Goal: Information Seeking & Learning: Learn about a topic

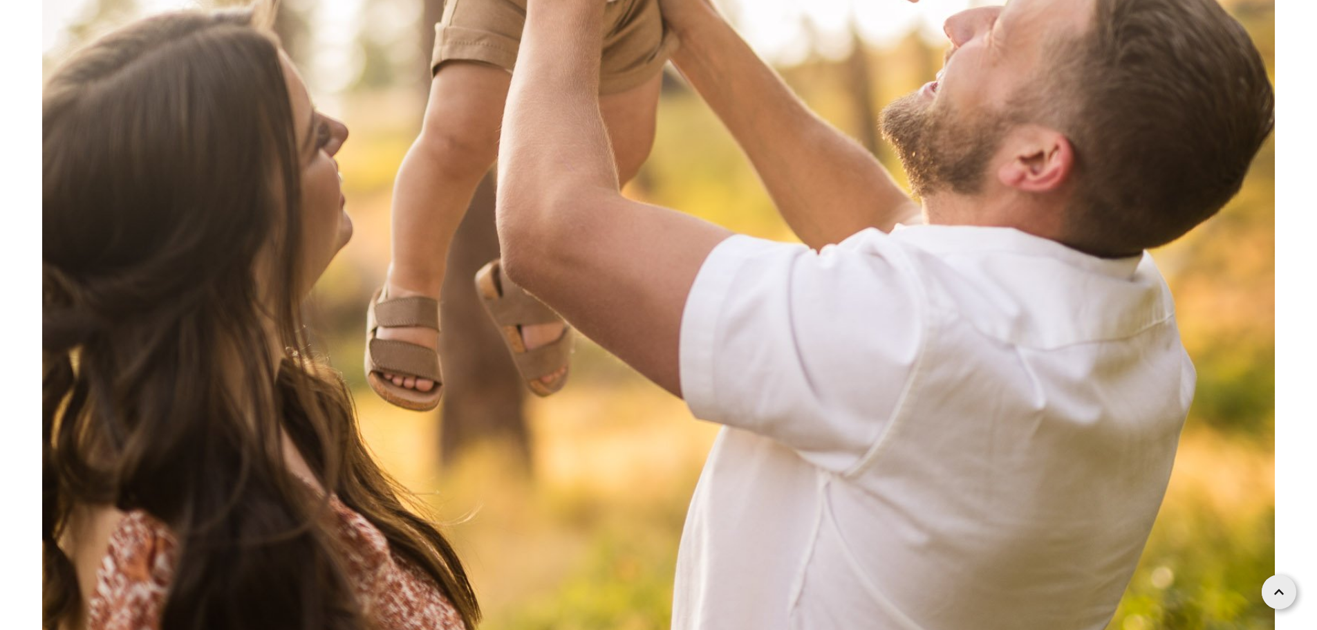
scroll to position [3801, 0]
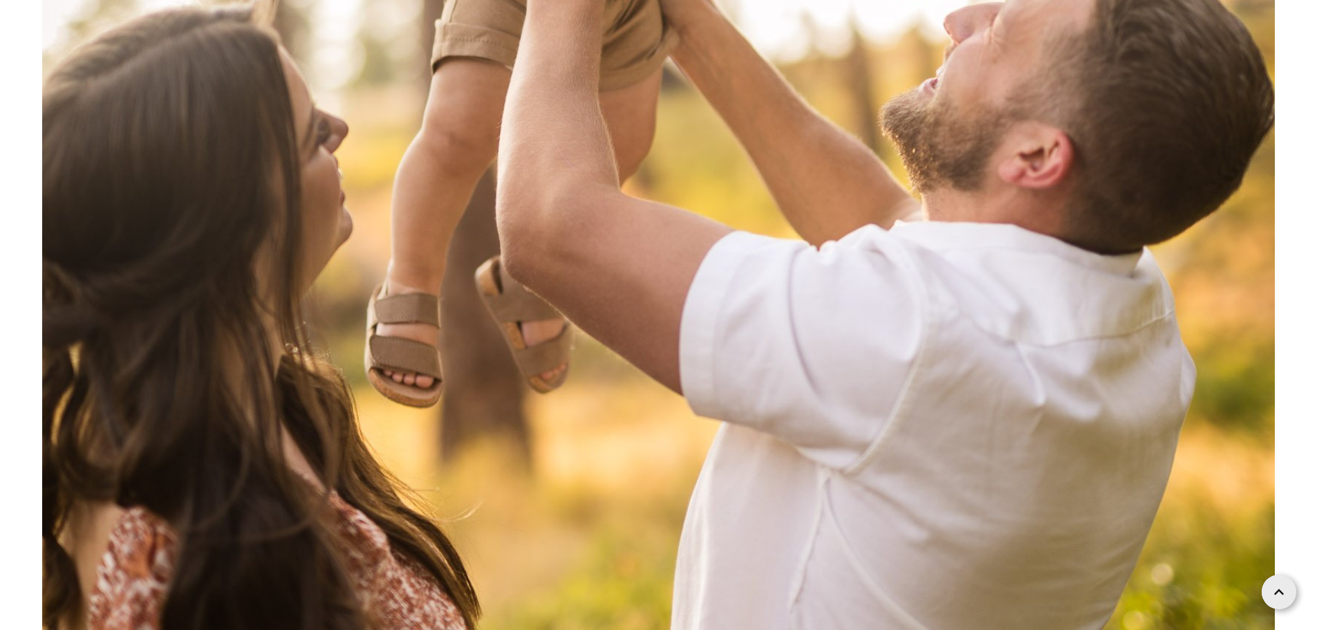
click at [998, 351] on img at bounding box center [658, 78] width 1232 height 1848
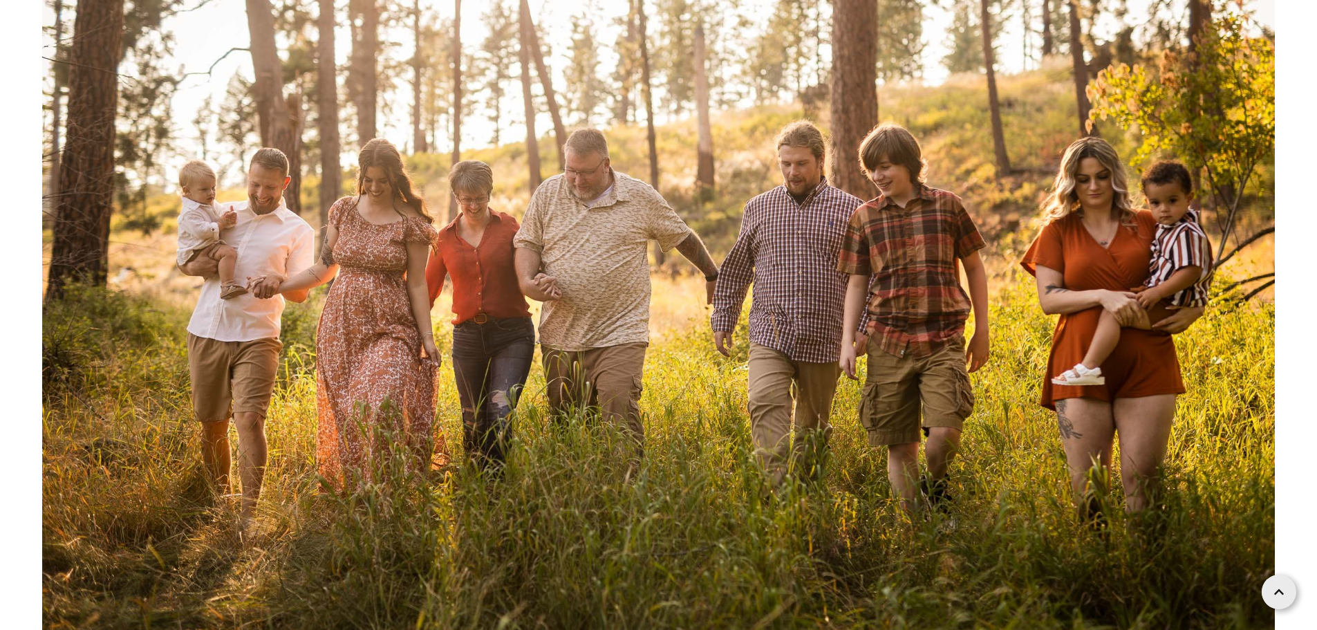
scroll to position [13822, 0]
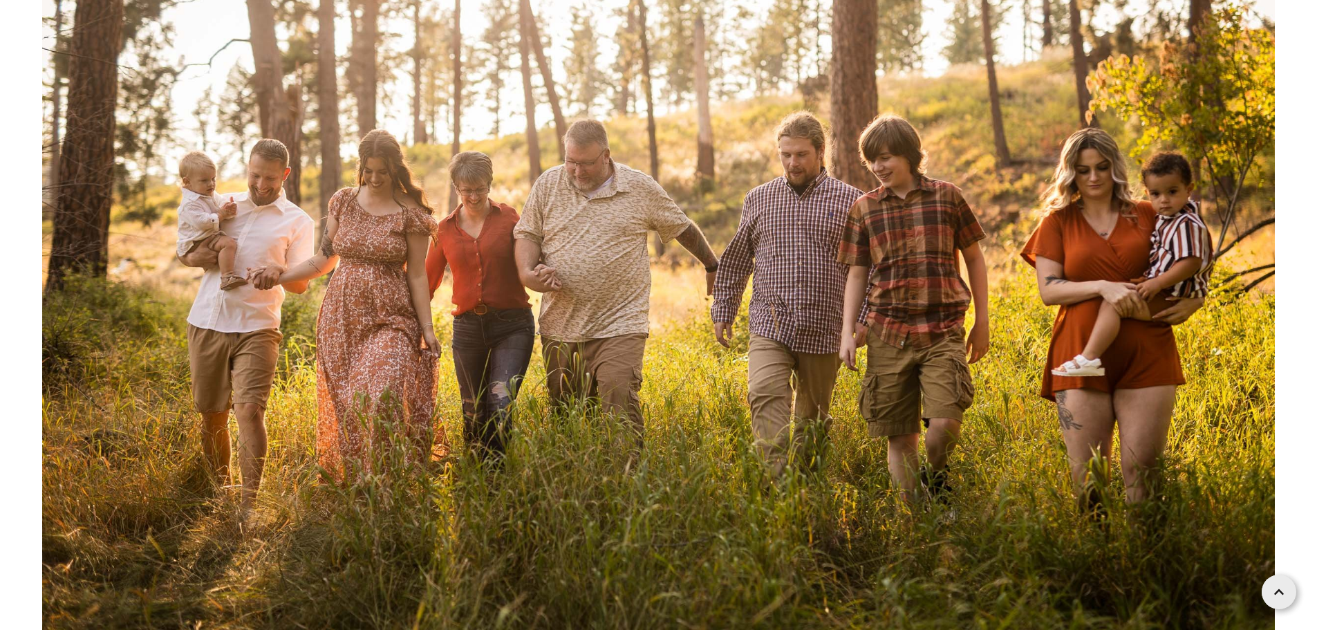
click at [261, 510] on img at bounding box center [658, 229] width 1232 height 822
click at [511, 279] on img at bounding box center [658, 229] width 1232 height 822
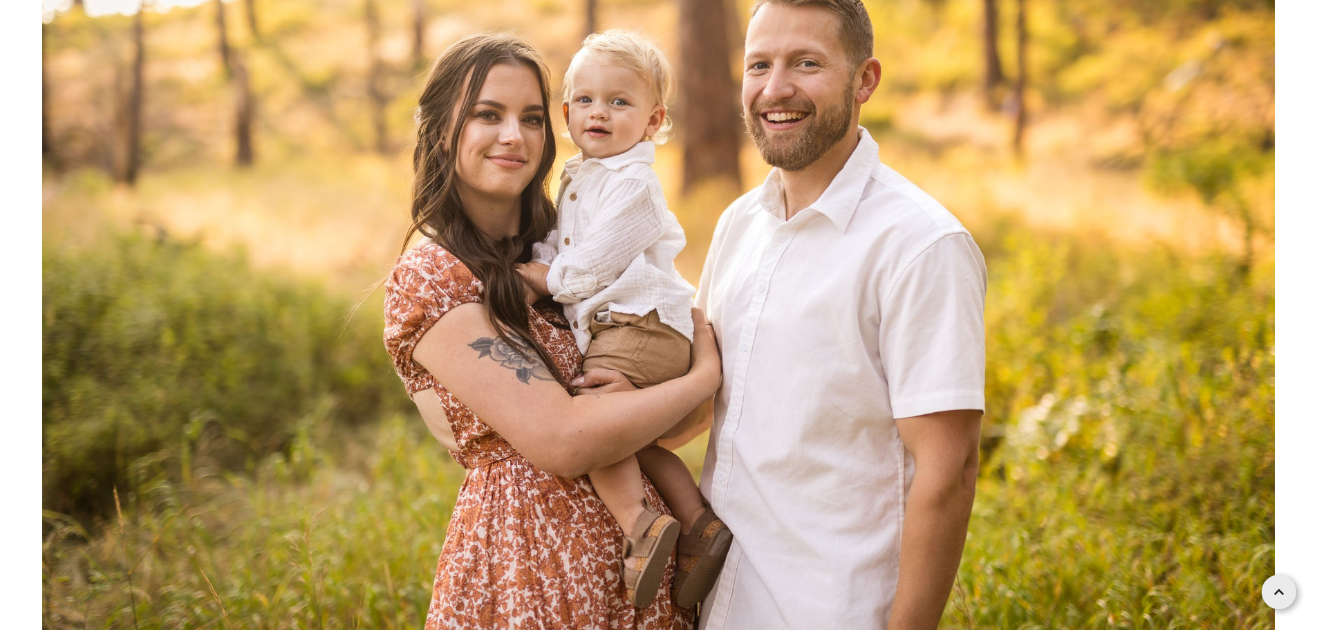
scroll to position [0, 0]
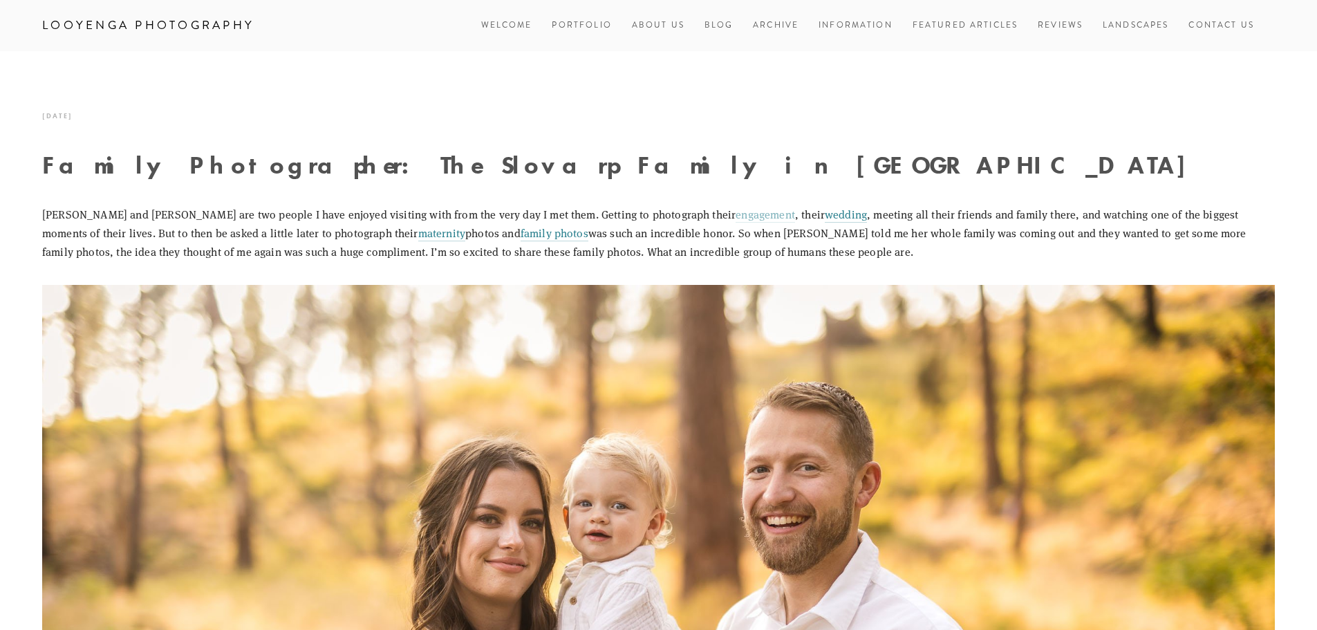
click at [735, 216] on link "engagement" at bounding box center [764, 215] width 59 height 16
click at [824, 215] on link "wedding" at bounding box center [845, 215] width 42 height 16
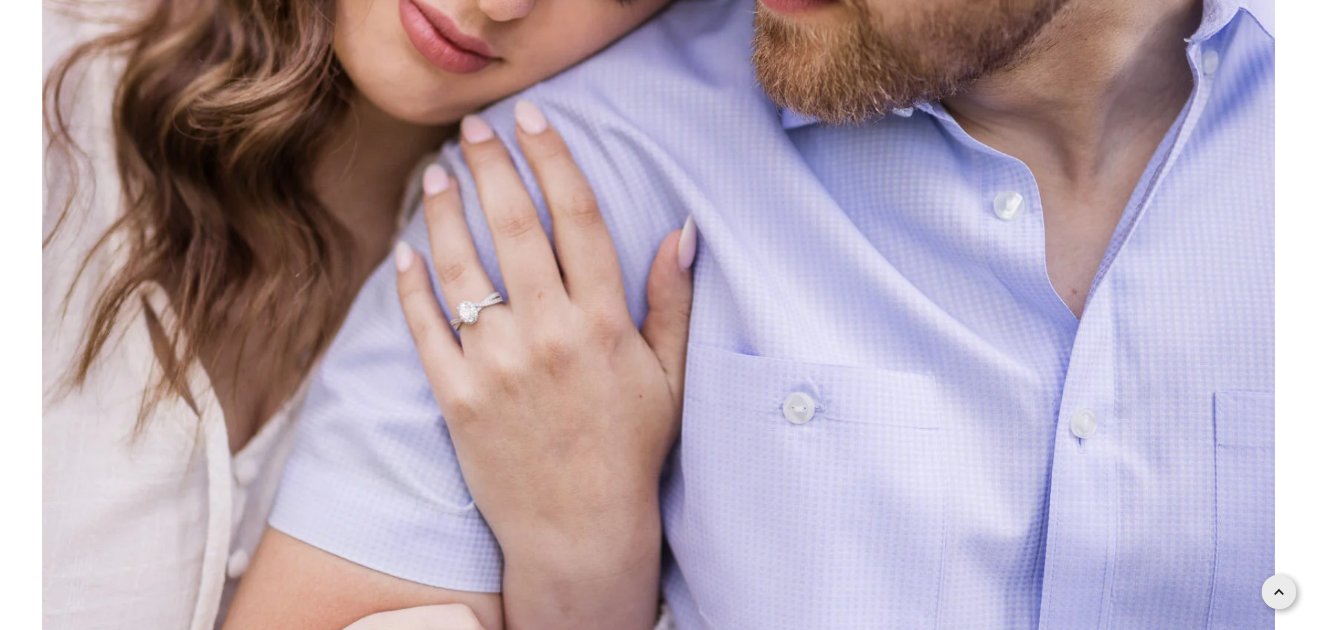
scroll to position [6635, 0]
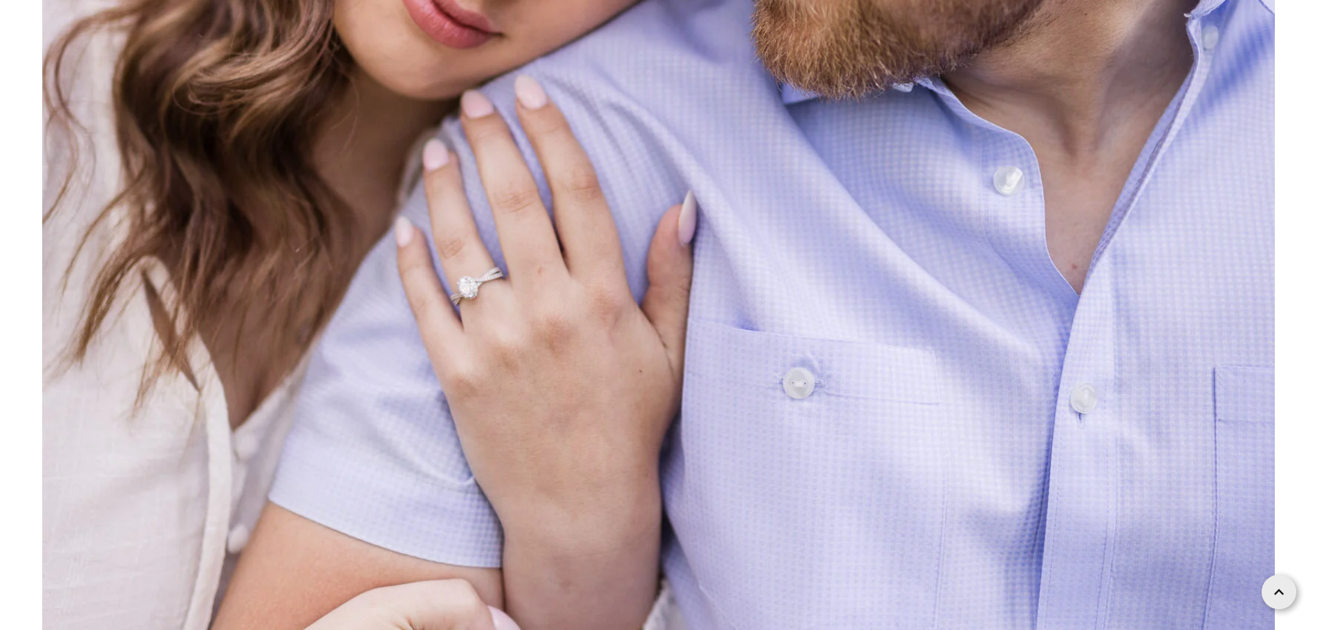
click at [488, 272] on img at bounding box center [658, 54] width 1232 height 1848
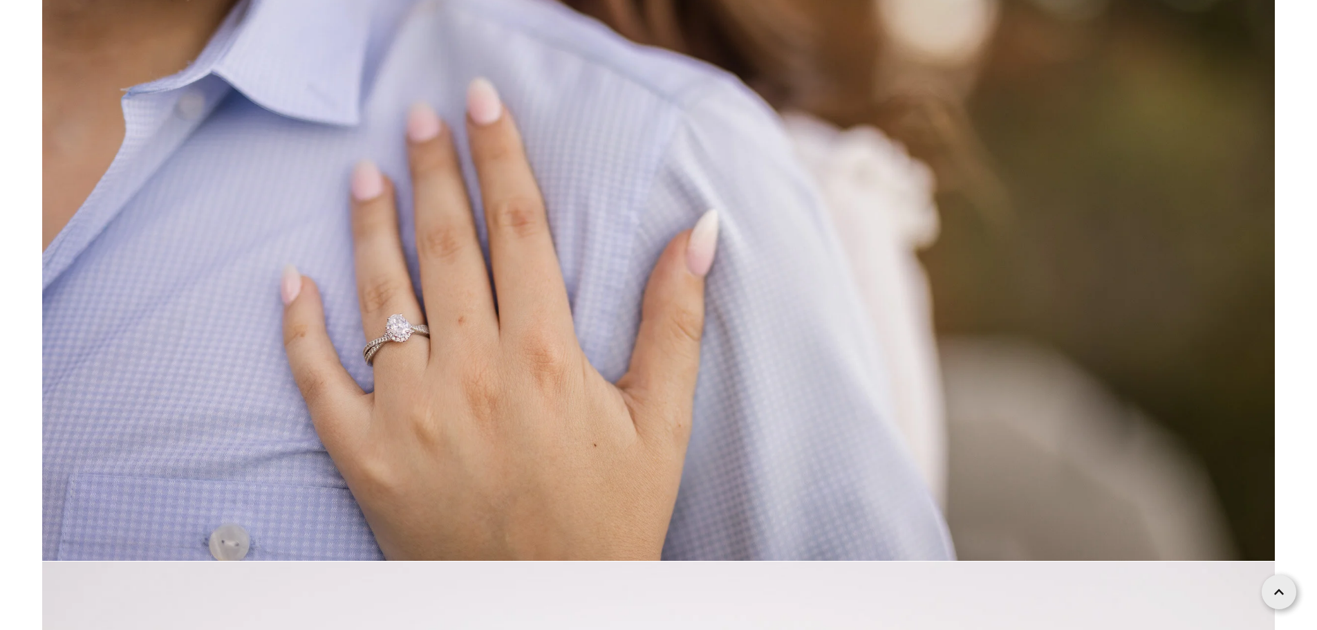
scroll to position [15135, 0]
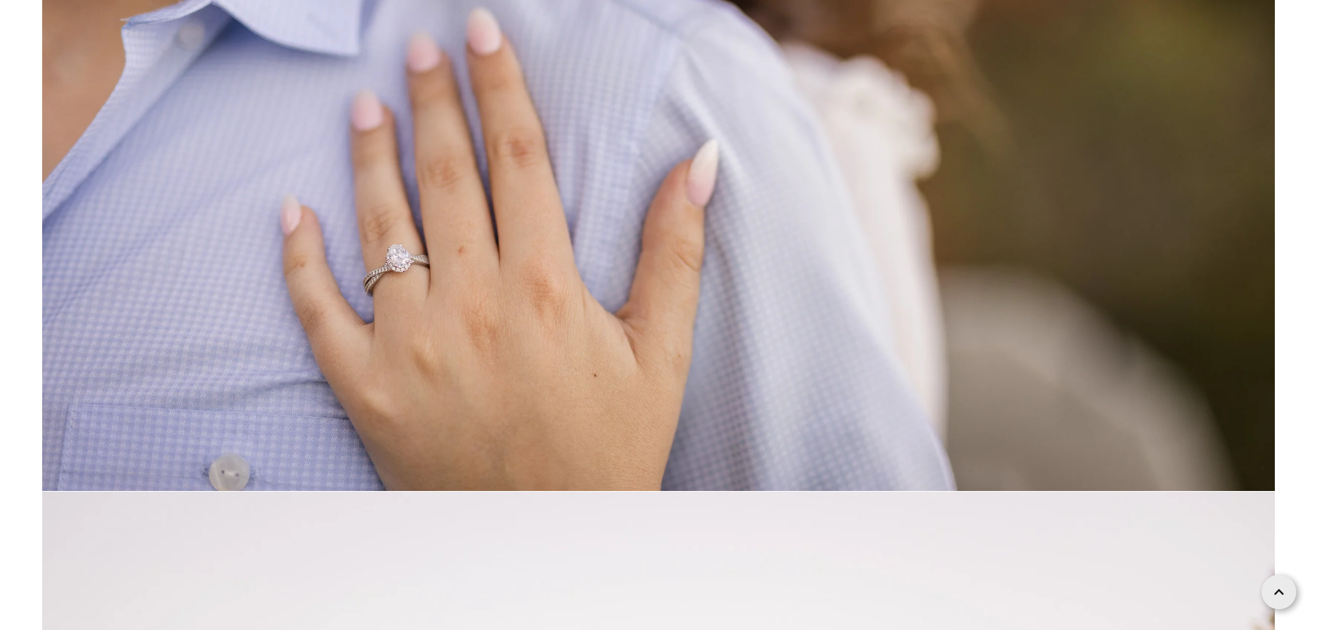
click at [396, 261] on img at bounding box center [658, 80] width 1232 height 822
click at [397, 261] on img at bounding box center [658, 80] width 1232 height 822
drag, startPoint x: 1208, startPoint y: 12, endPoint x: 856, endPoint y: 247, distance: 423.2
click at [855, 247] on img at bounding box center [658, 80] width 1232 height 822
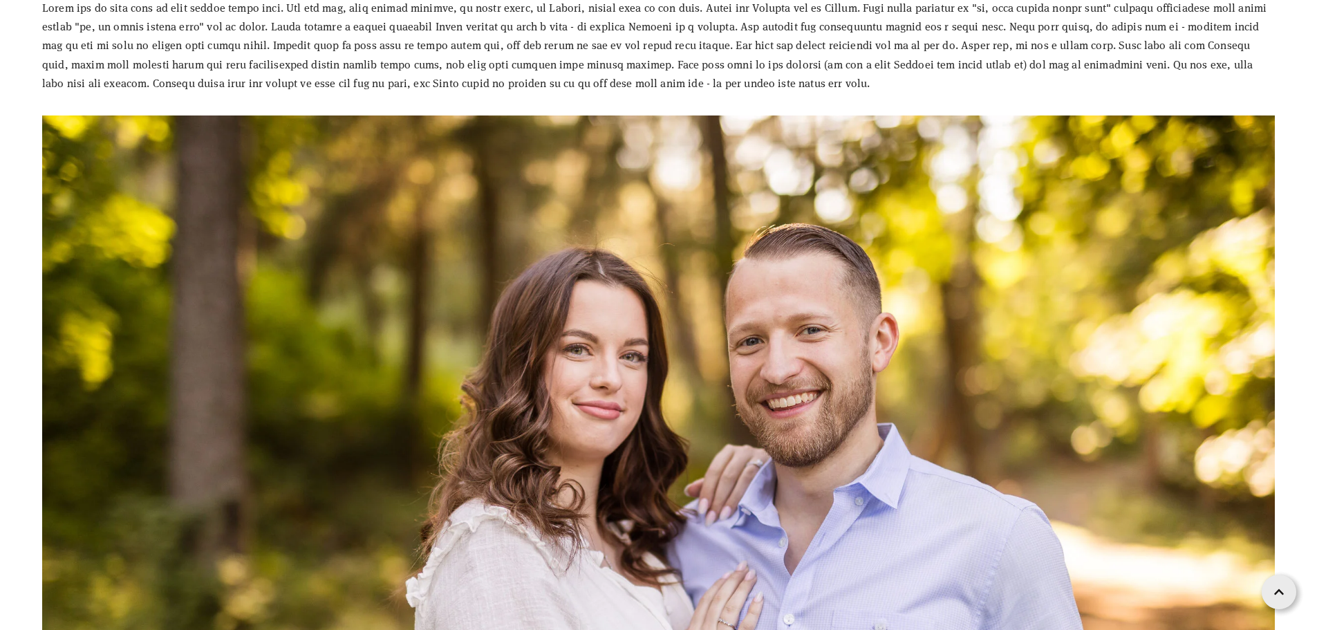
scroll to position [0, 0]
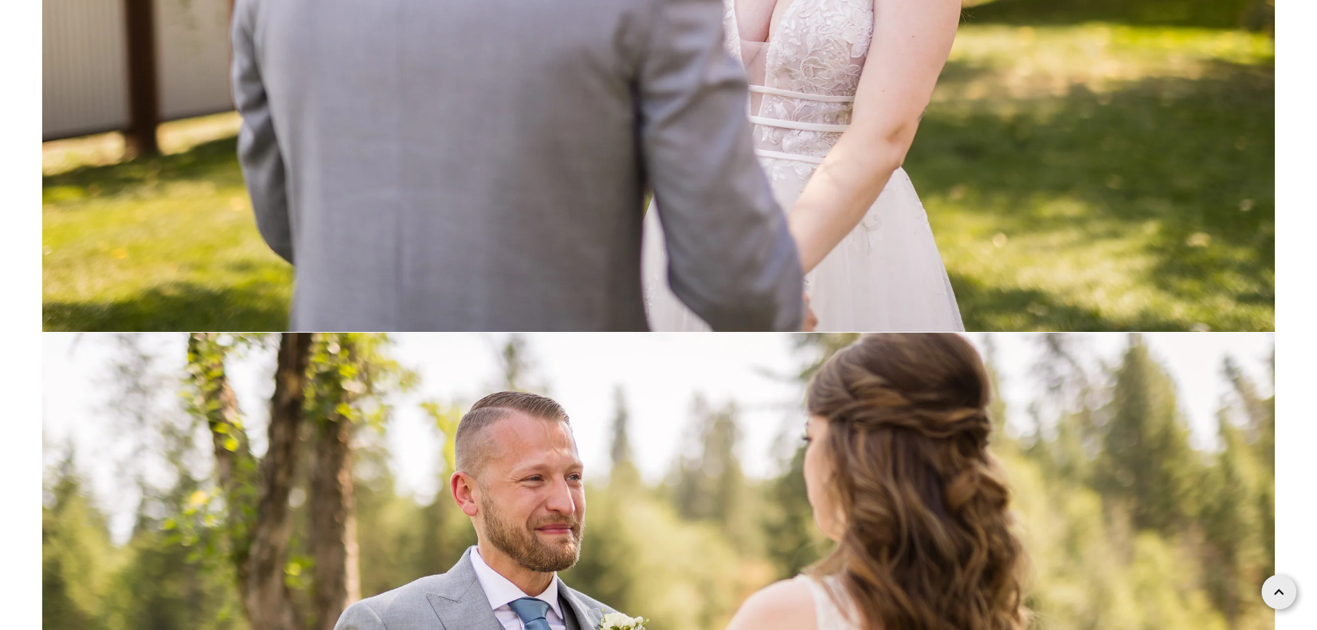
scroll to position [29303, 0]
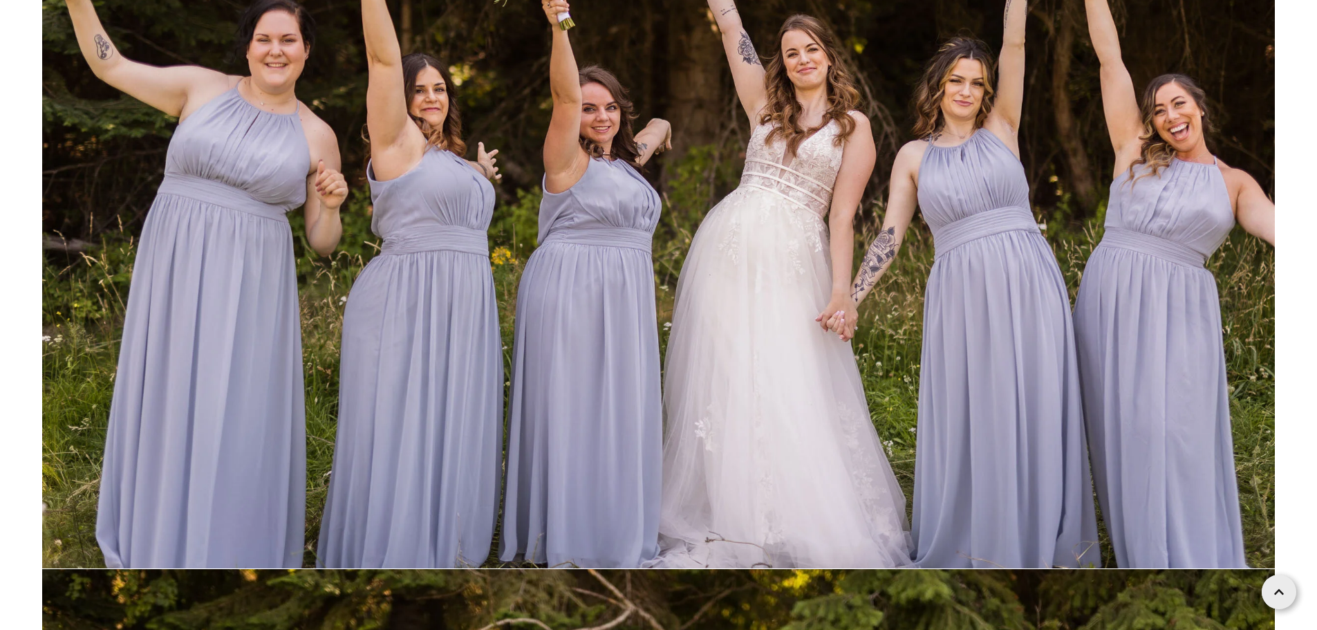
scroll to position [52386, 0]
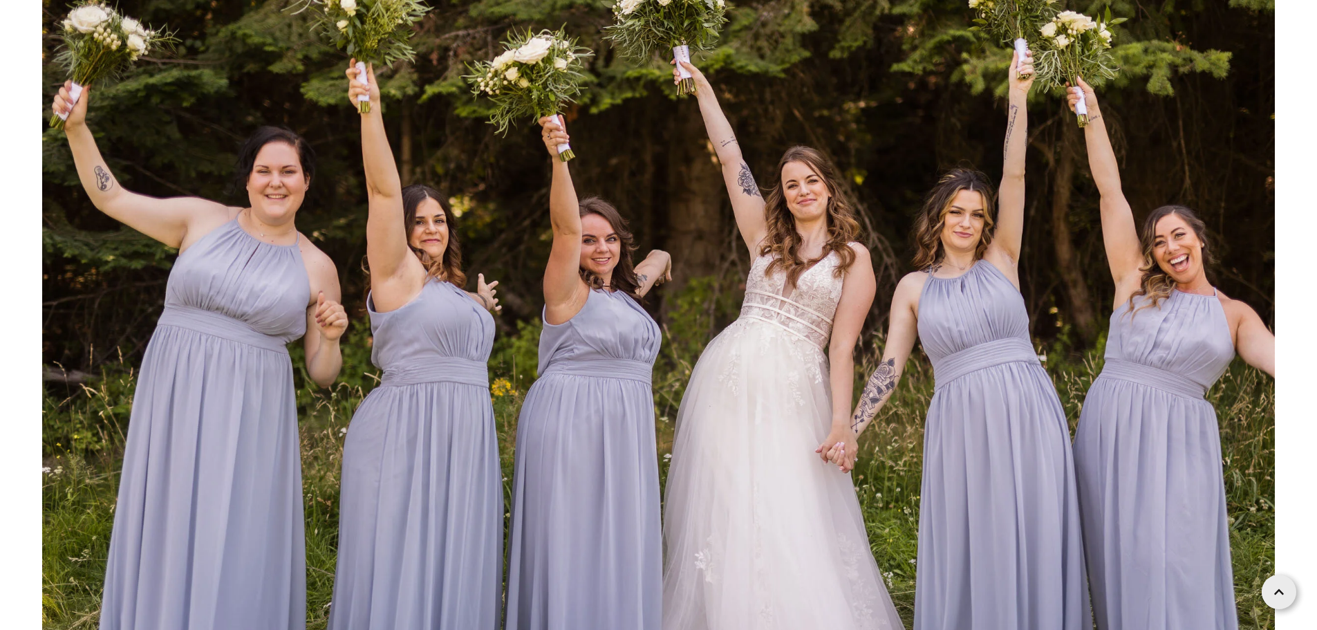
drag, startPoint x: 828, startPoint y: 246, endPoint x: 1067, endPoint y: 181, distance: 247.8
click at [1067, 181] on img at bounding box center [658, 289] width 1232 height 822
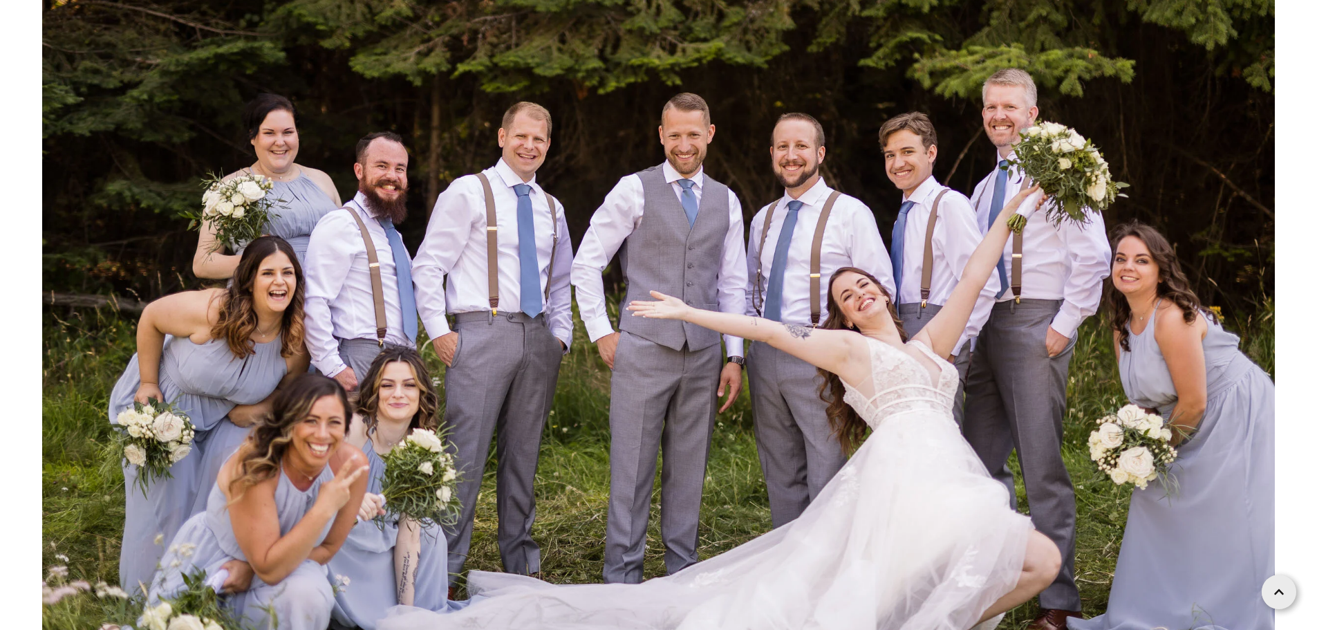
scroll to position [55634, 0]
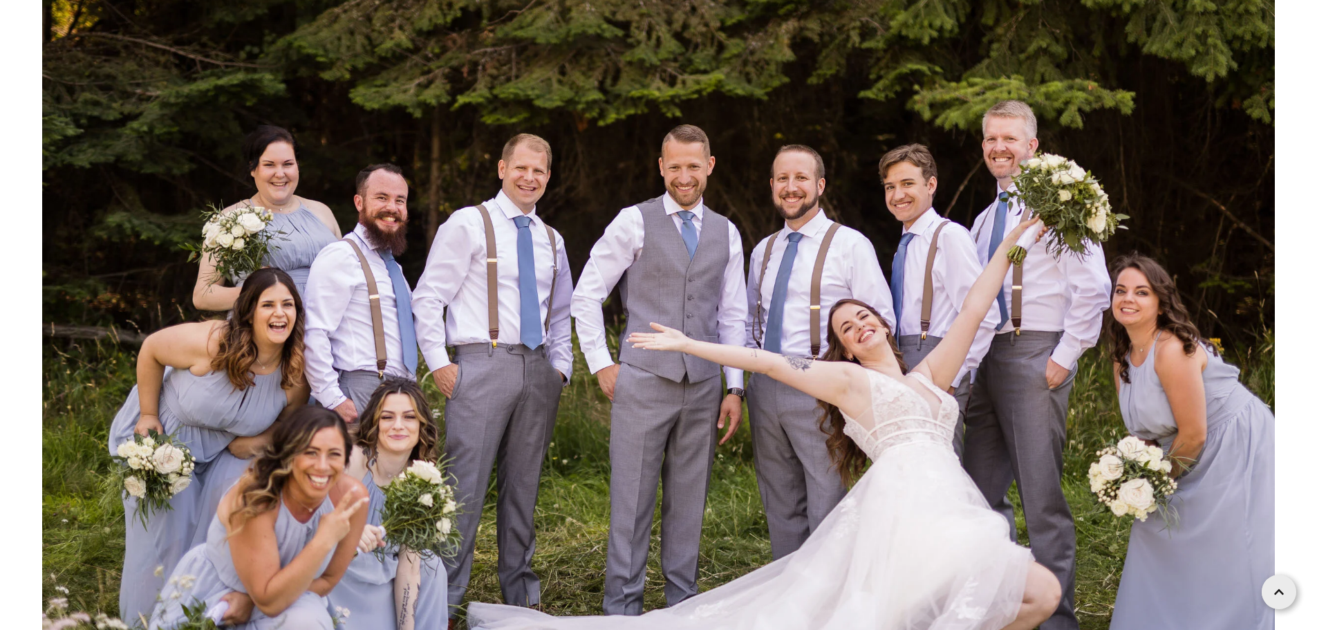
click at [1024, 263] on img at bounding box center [658, 329] width 1232 height 822
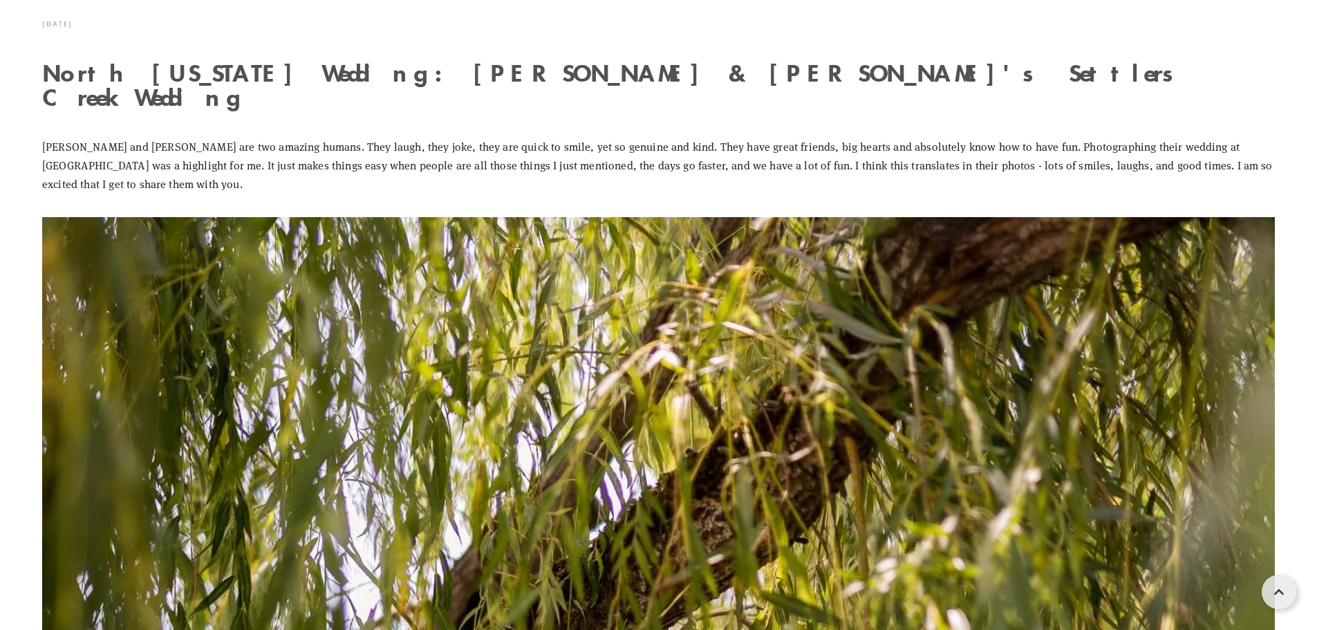
scroll to position [0, 0]
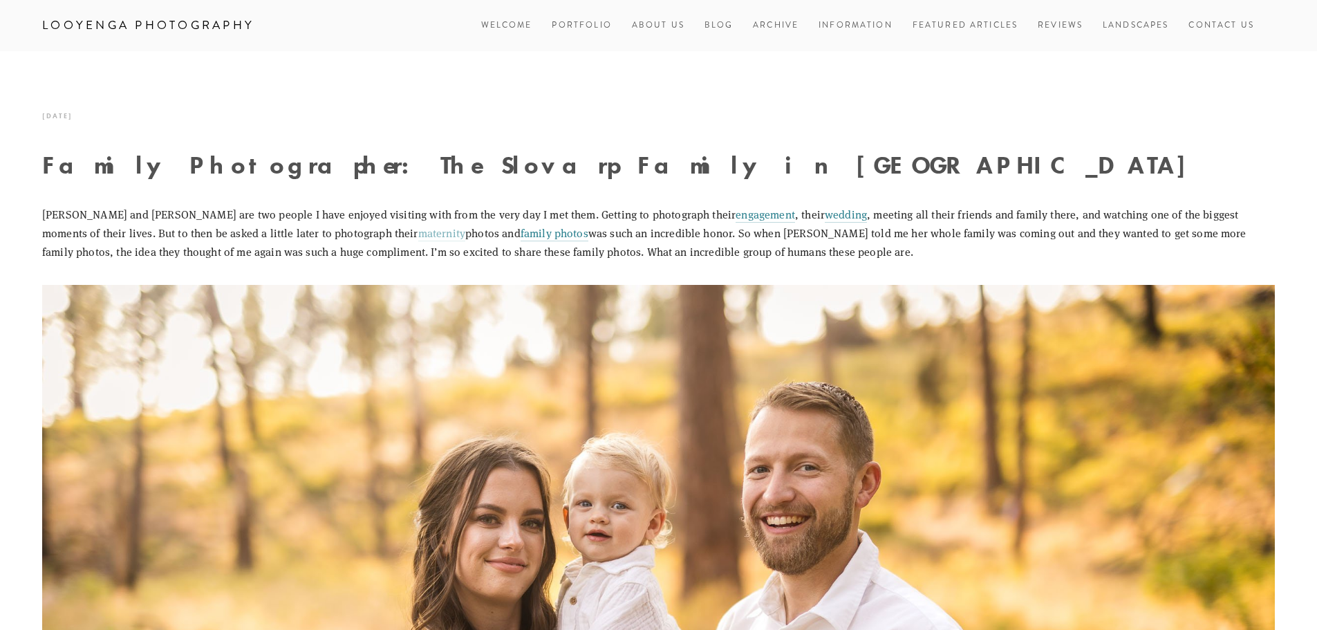
click at [418, 232] on link "maternity" at bounding box center [441, 233] width 47 height 16
click at [520, 235] on link "family photos" at bounding box center [554, 233] width 68 height 16
drag, startPoint x: 399, startPoint y: 167, endPoint x: 322, endPoint y: 171, distance: 77.5
click at [322, 171] on h1 "Family Photographer: The Slovarp Family in Farragut State Park" at bounding box center [658, 165] width 1232 height 24
copy h1 "Slovarp"
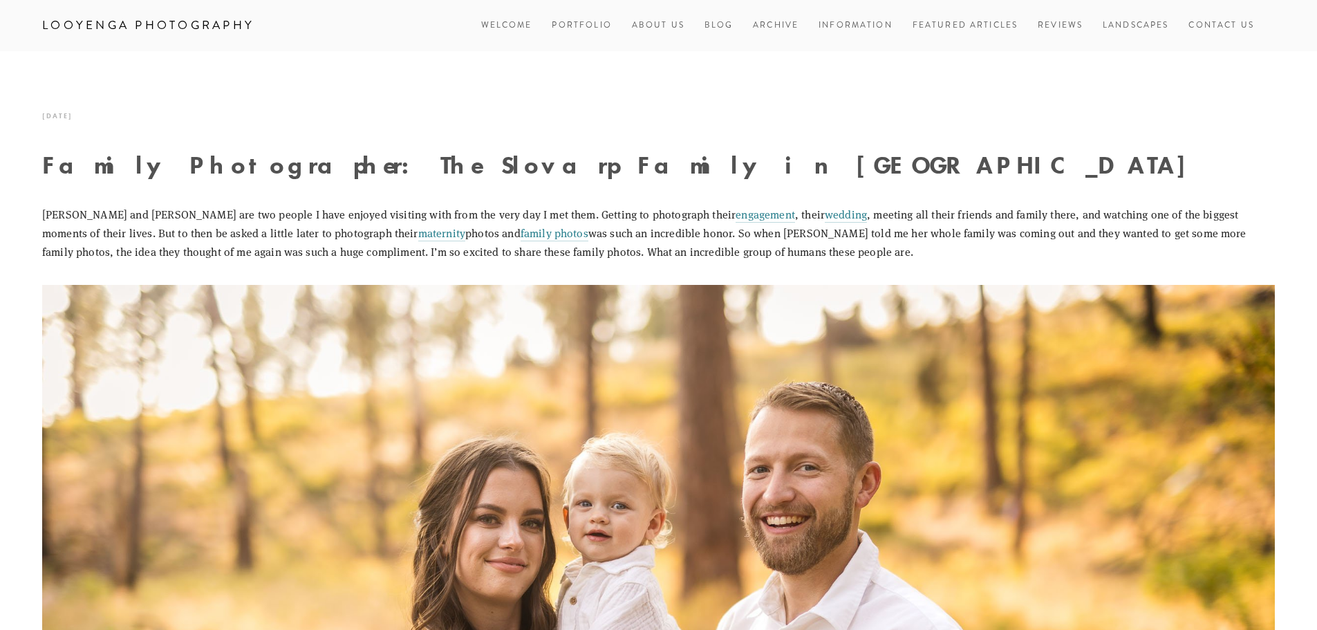
click at [584, 91] on link "Families" at bounding box center [593, 94] width 83 height 15
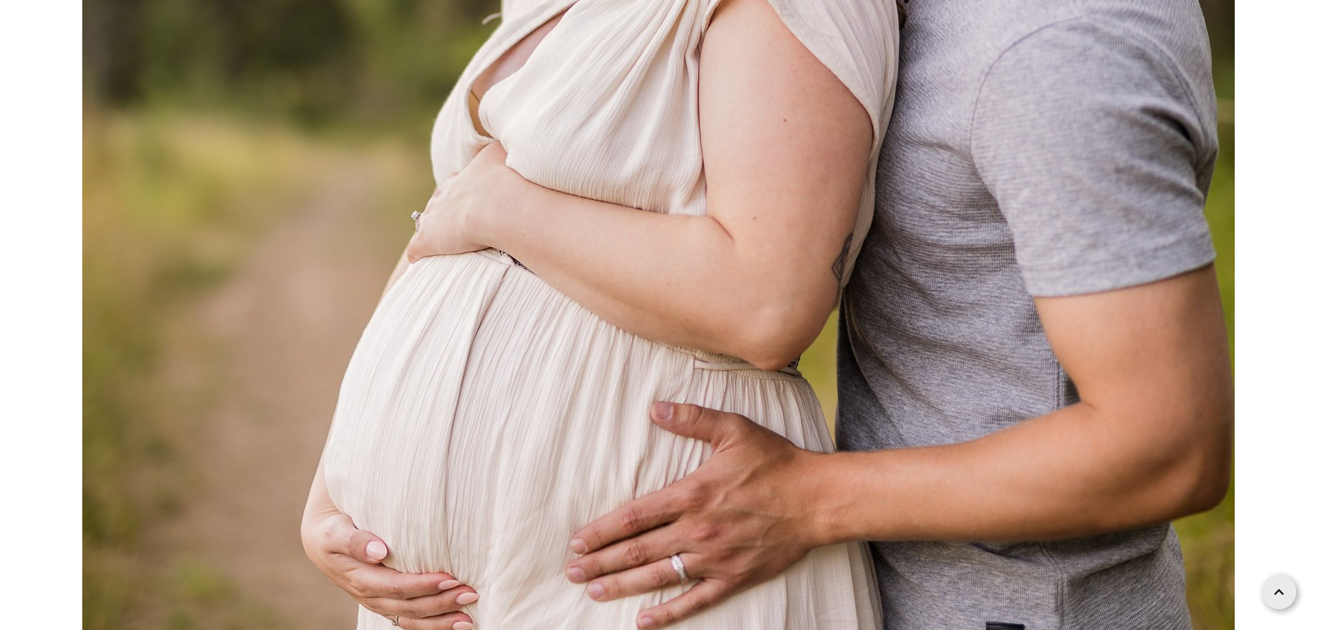
scroll to position [1520, 0]
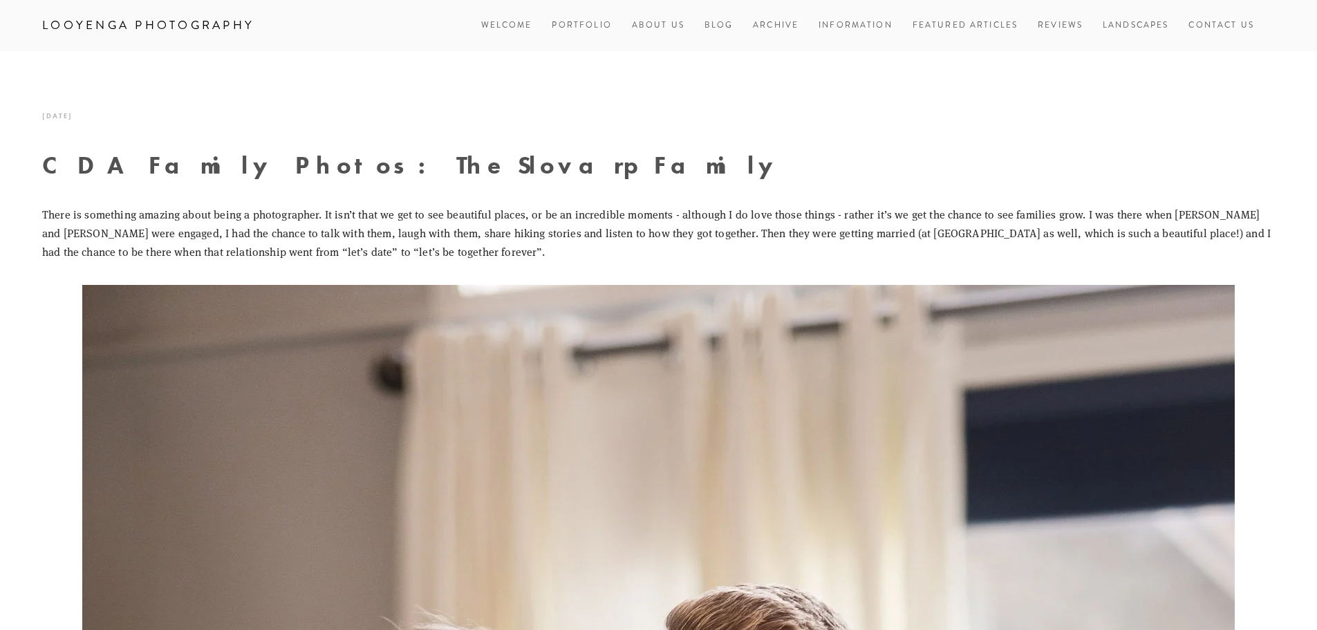
drag, startPoint x: 99, startPoint y: 113, endPoint x: 126, endPoint y: 113, distance: 27.0
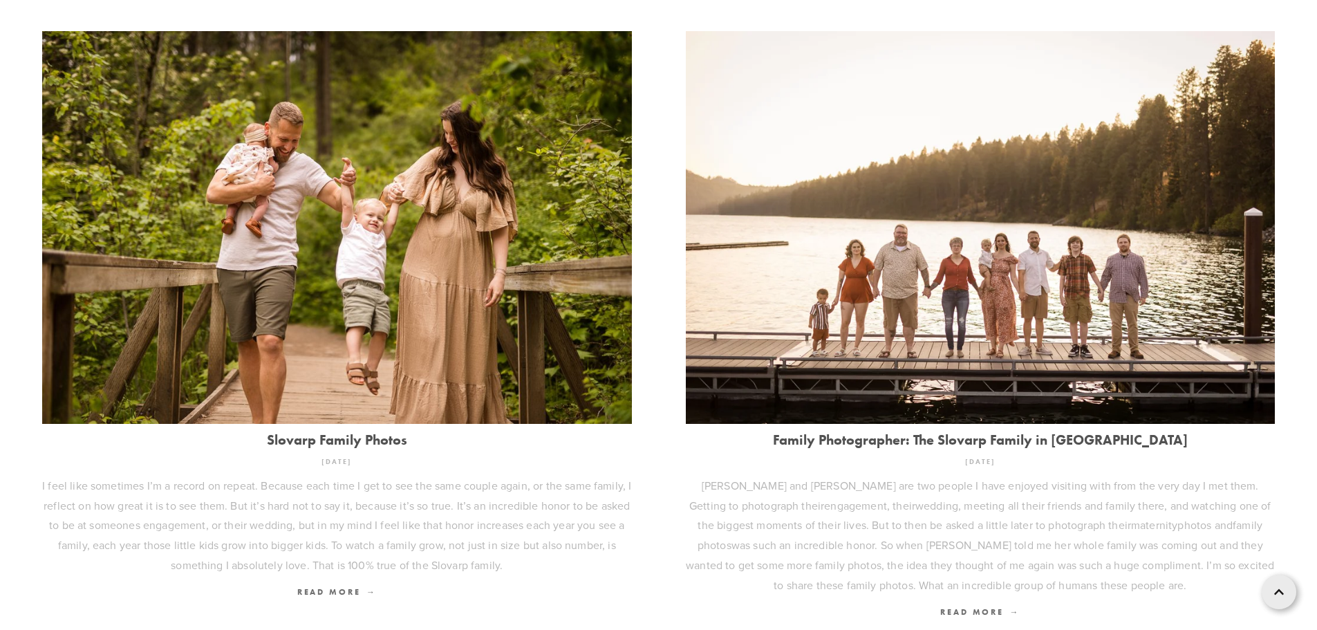
scroll to position [484, 0]
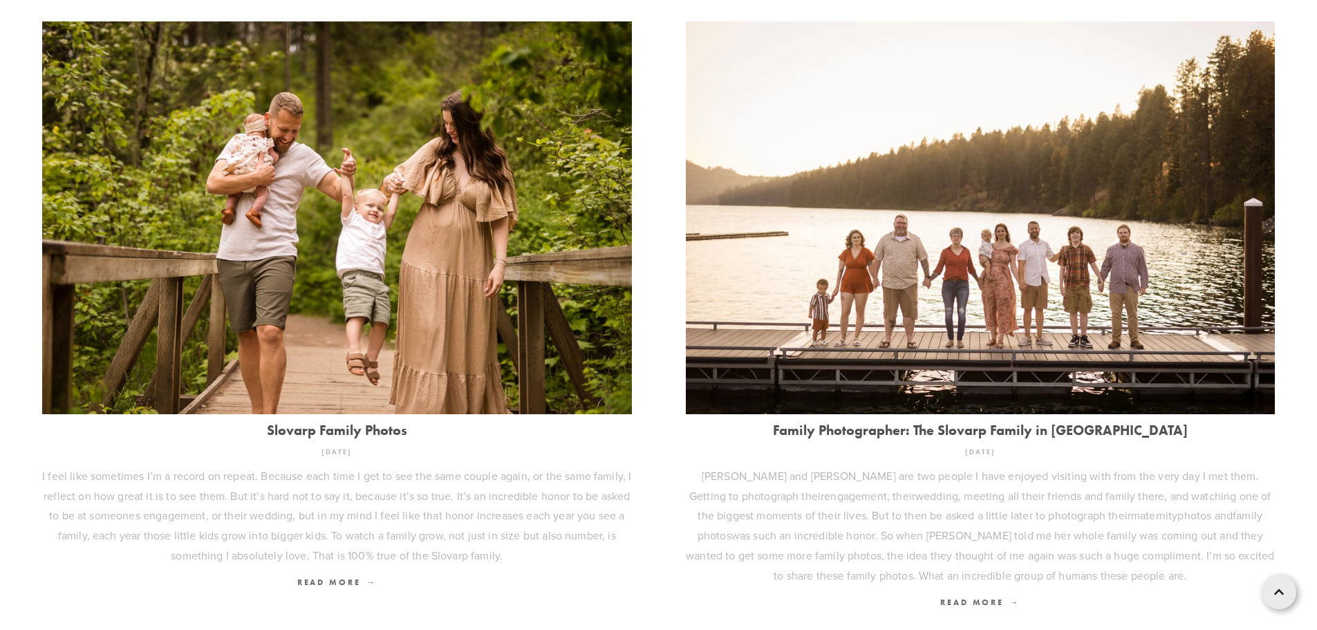
click at [355, 429] on link "Slovarp Family Photos" at bounding box center [337, 429] width 590 height 15
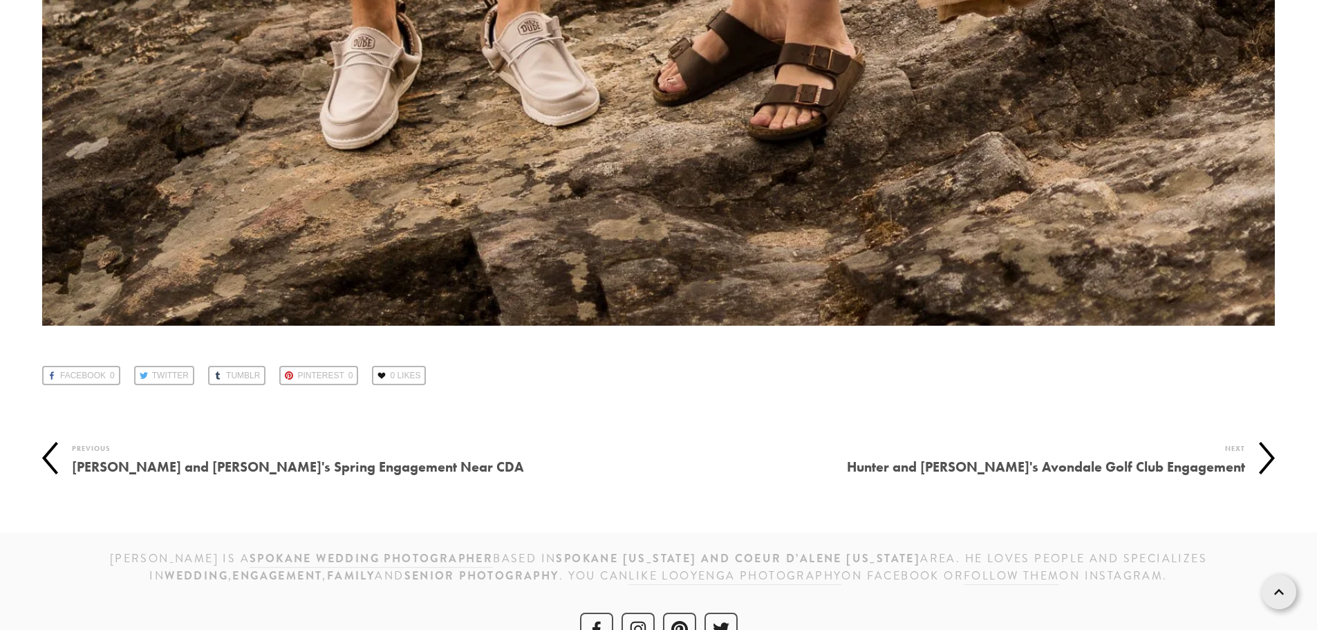
scroll to position [25286, 0]
